Goal: Task Accomplishment & Management: Complete application form

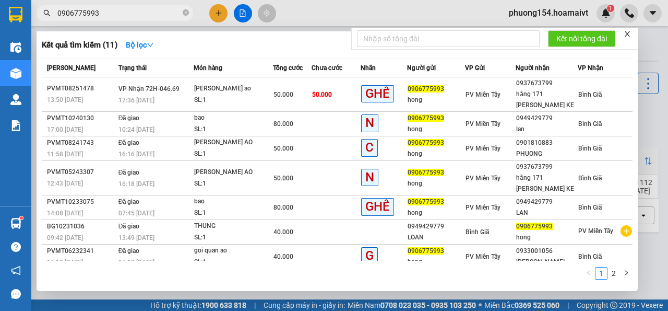
click at [140, 17] on input "0906775993" at bounding box center [118, 12] width 123 height 11
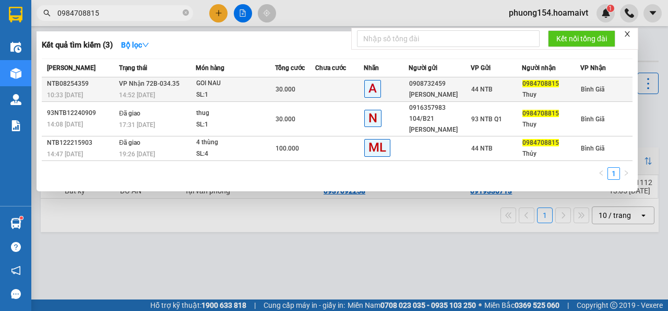
type input "0984708815"
click at [425, 87] on div "0908732459" at bounding box center [439, 83] width 61 height 11
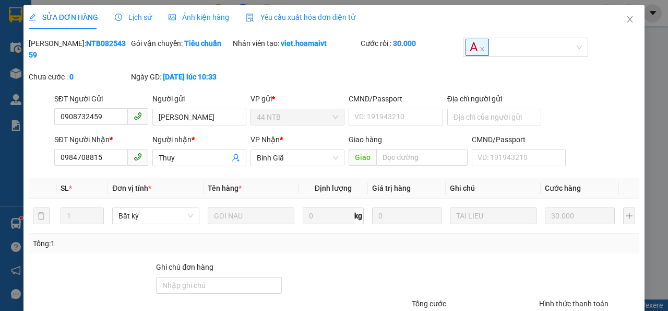
type input "0908732459"
type input "[PERSON_NAME]"
type input "0984708815"
type input "Thuy"
type input "30.000"
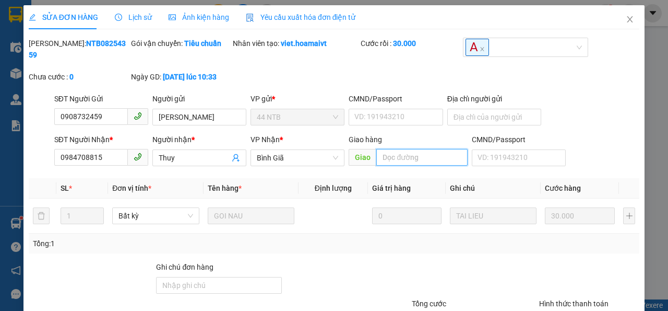
click at [432, 156] on input "text" at bounding box center [421, 157] width 91 height 17
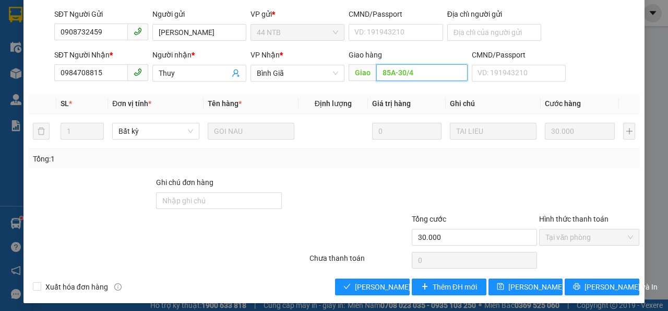
scroll to position [89, 0]
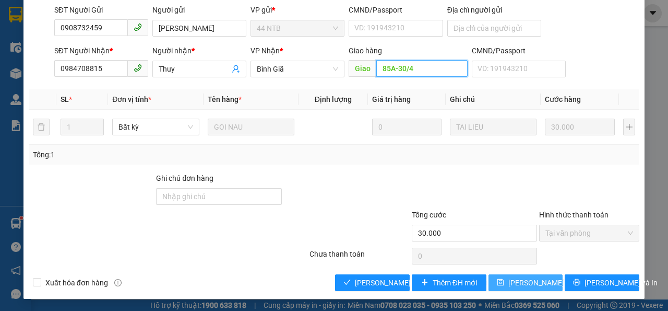
type input "85A-30/4"
click at [540, 282] on span "[PERSON_NAME] đổi" at bounding box center [541, 282] width 67 height 11
